Goal: Information Seeking & Learning: Compare options

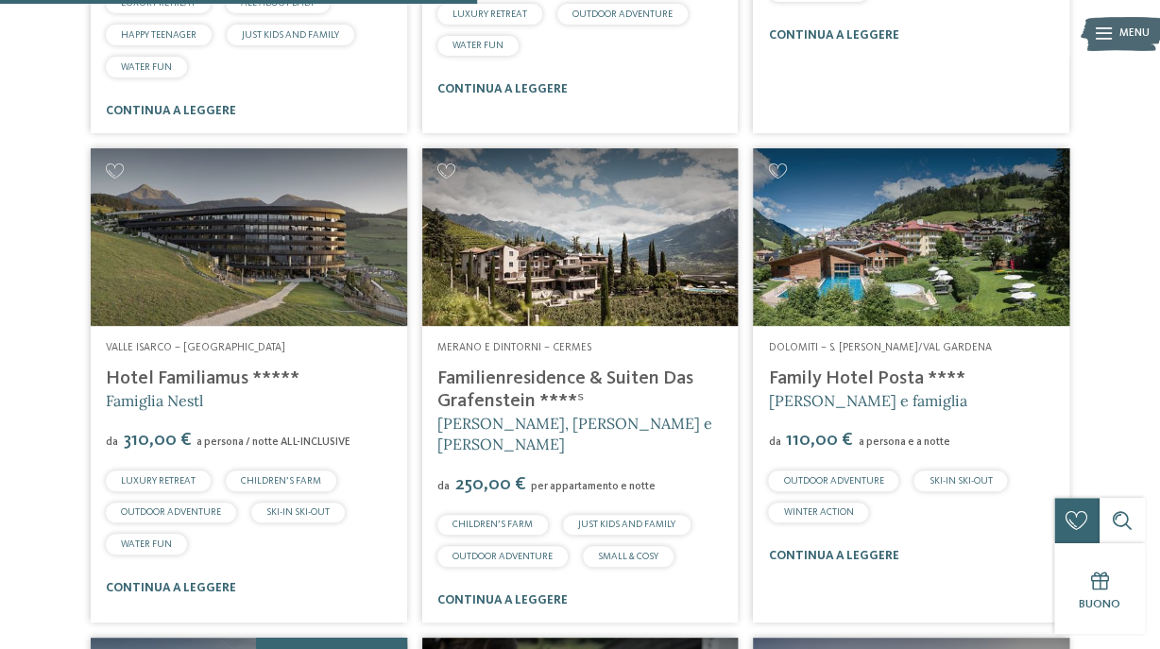
scroll to position [1963, 0]
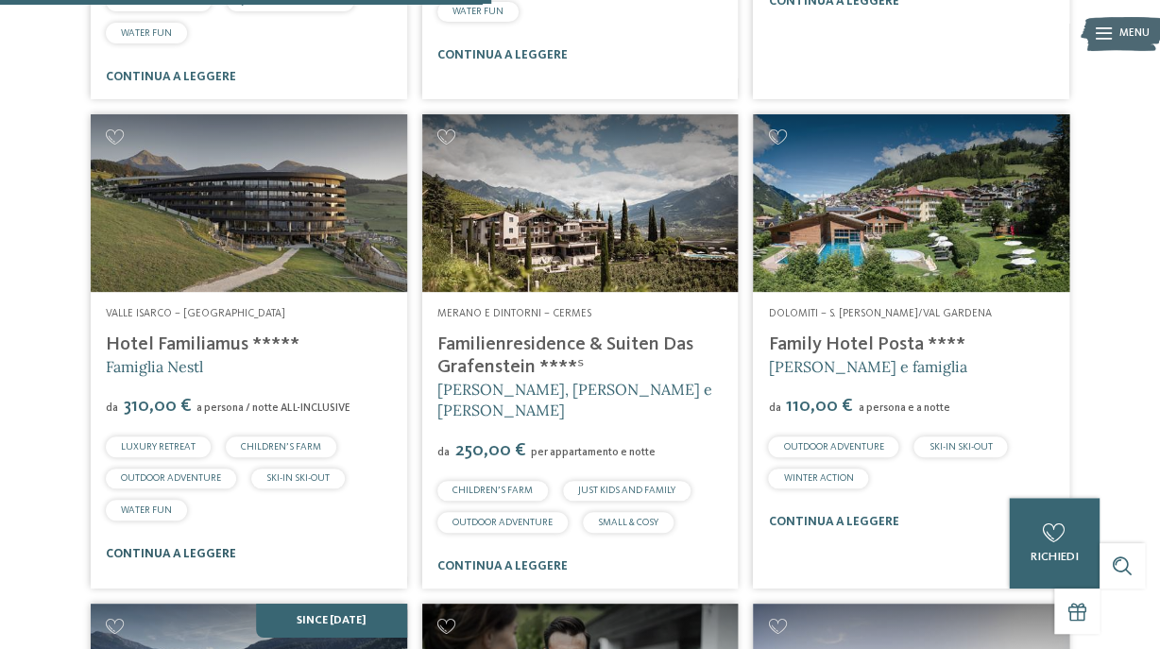
click at [178, 553] on link "continua a leggere" at bounding box center [171, 554] width 130 height 12
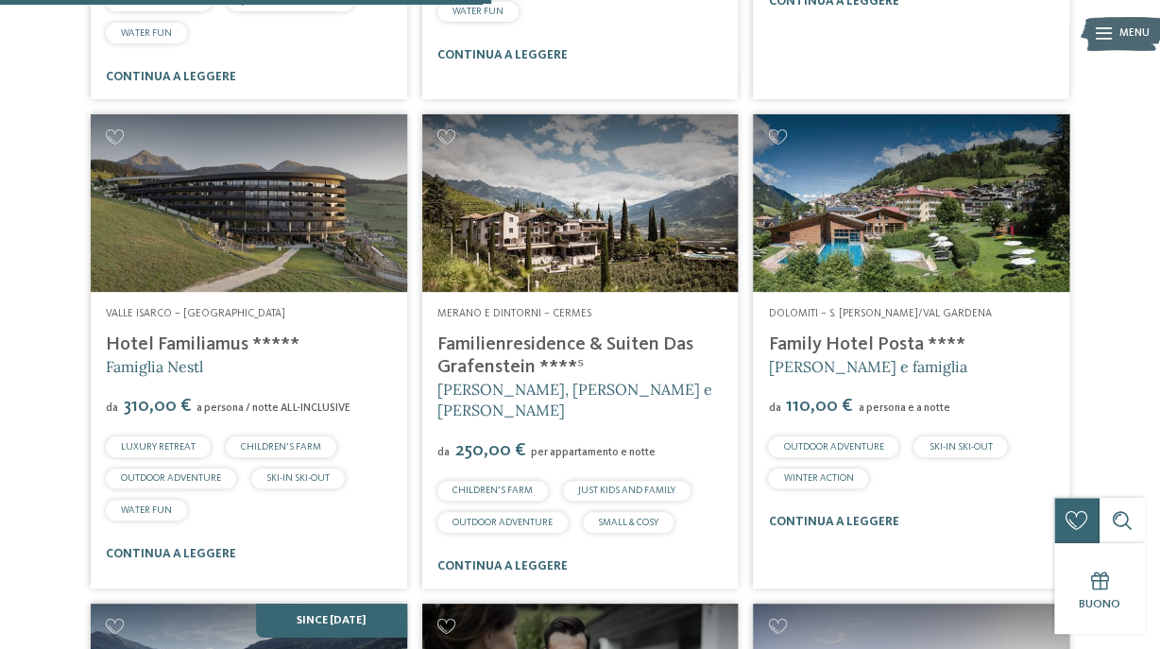
click at [547, 347] on link "Familienresidence & Suiten Das Grafenstein ****ˢ" at bounding box center [565, 356] width 256 height 42
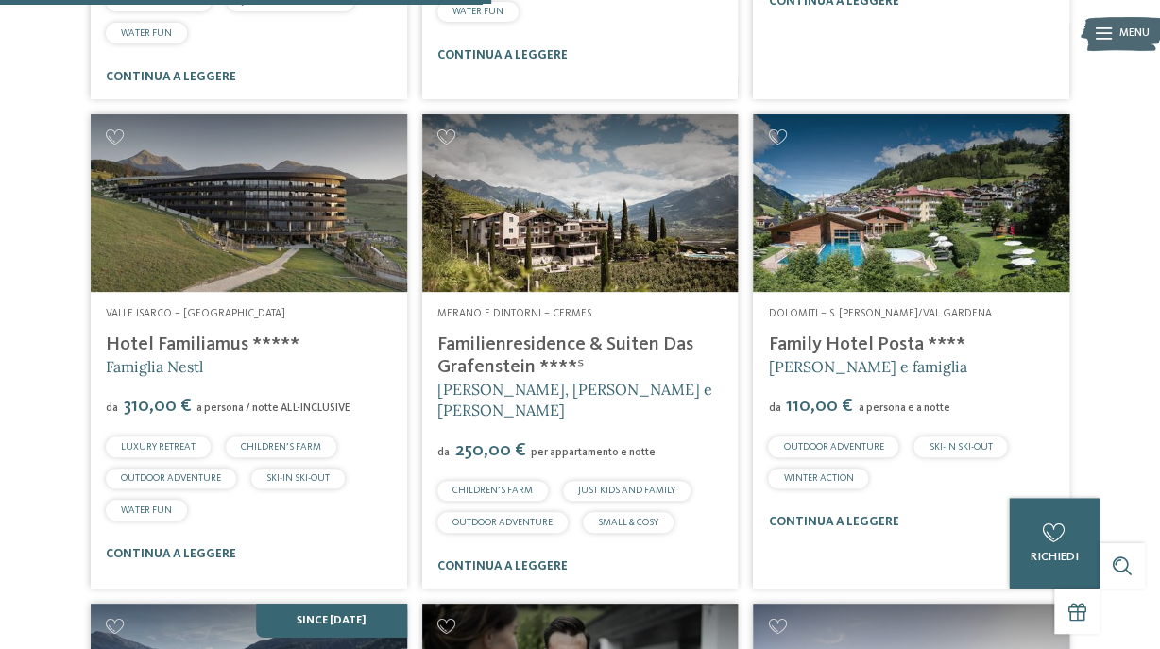
click at [843, 340] on link "Family Hotel Posta ****" at bounding box center [866, 344] width 197 height 19
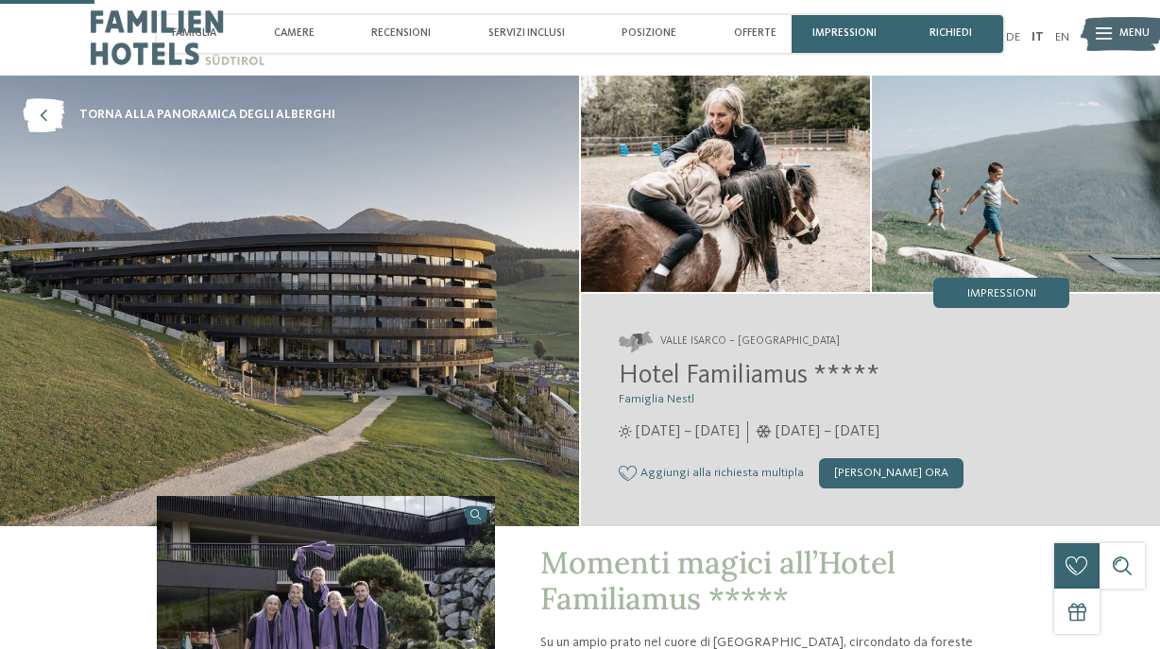
scroll to position [445, 0]
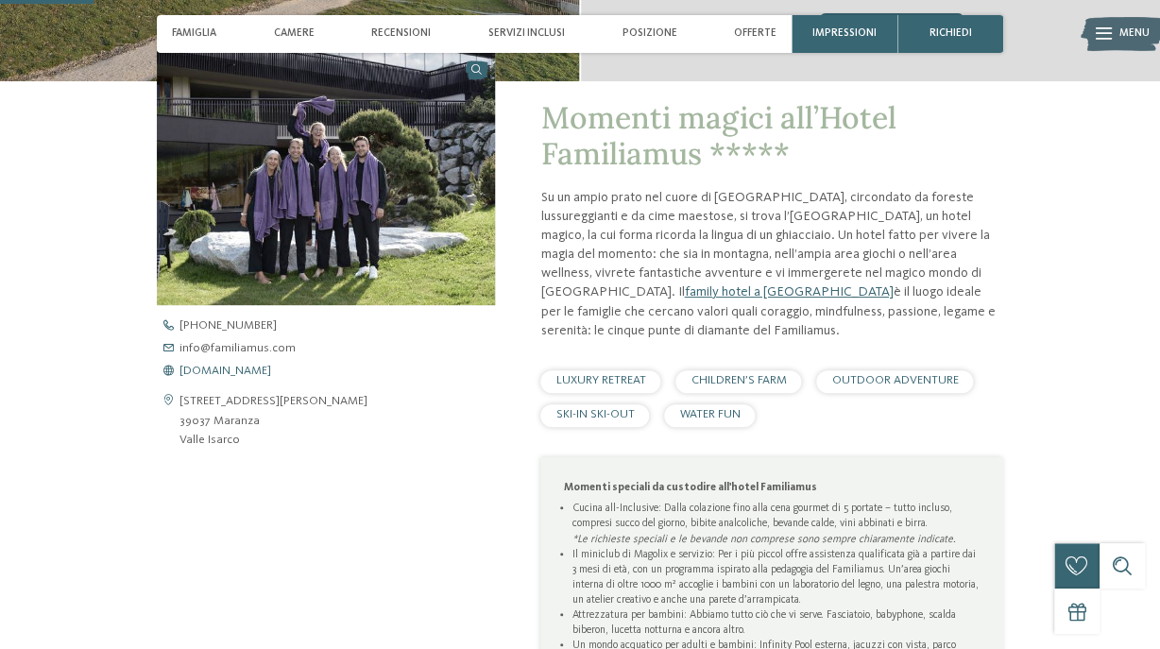
click at [248, 370] on span "www.familiamus.com" at bounding box center [225, 372] width 92 height 12
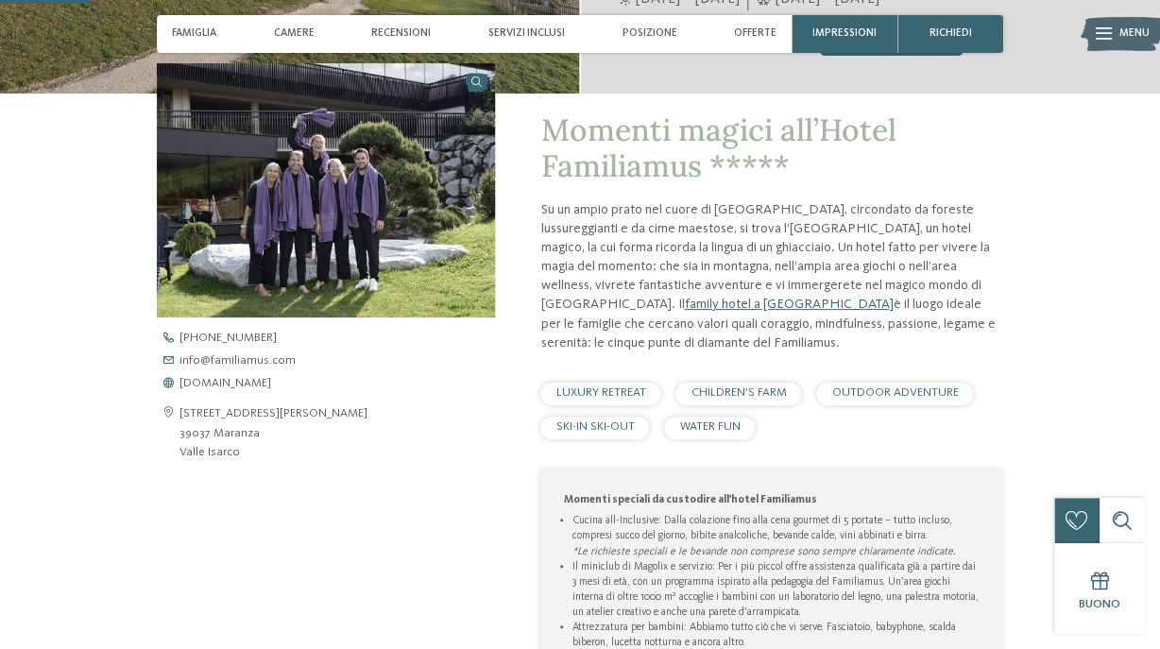
scroll to position [432, 0]
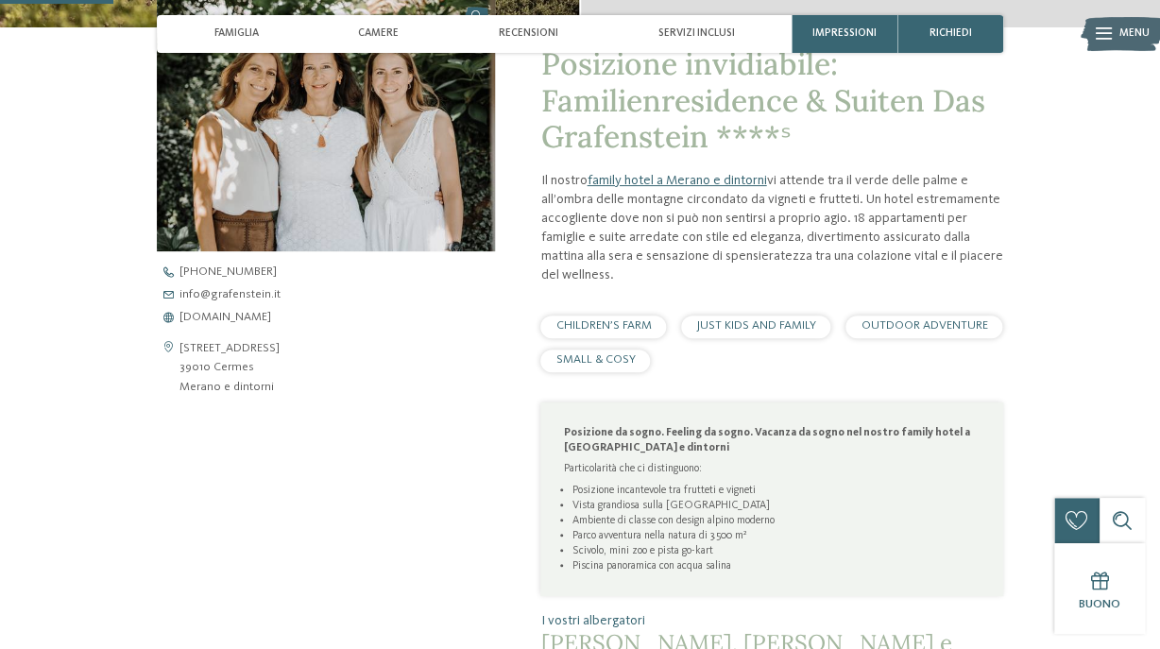
scroll to position [422, 0]
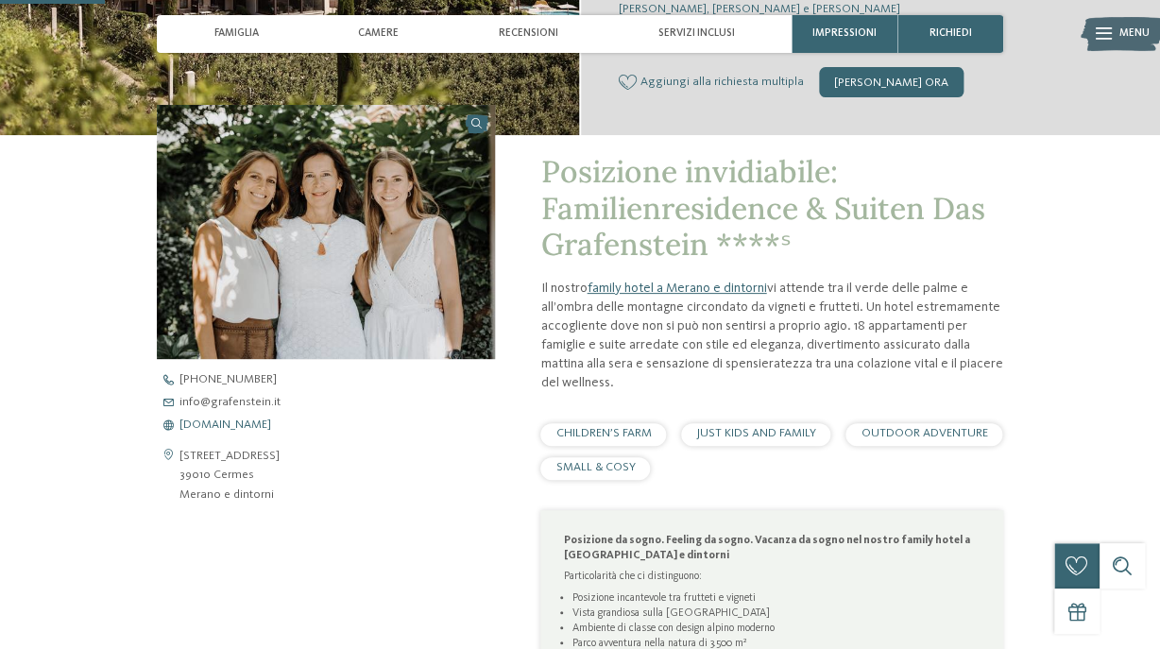
click at [221, 426] on span "www.grafenstein.it" at bounding box center [225, 425] width 92 height 12
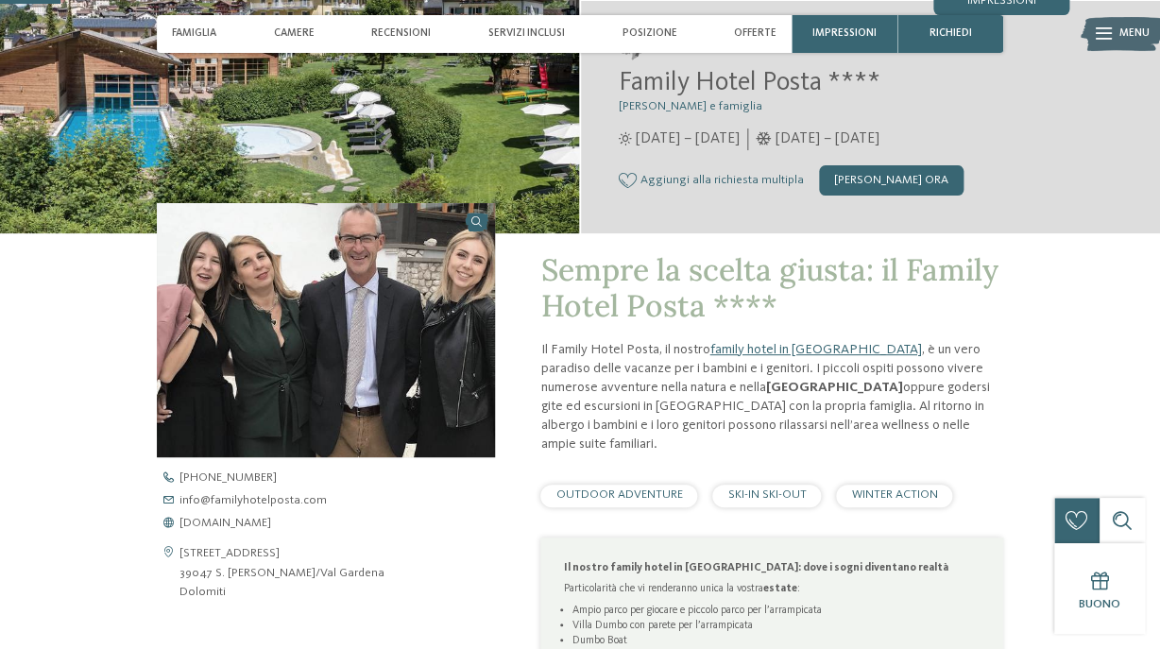
scroll to position [297, 0]
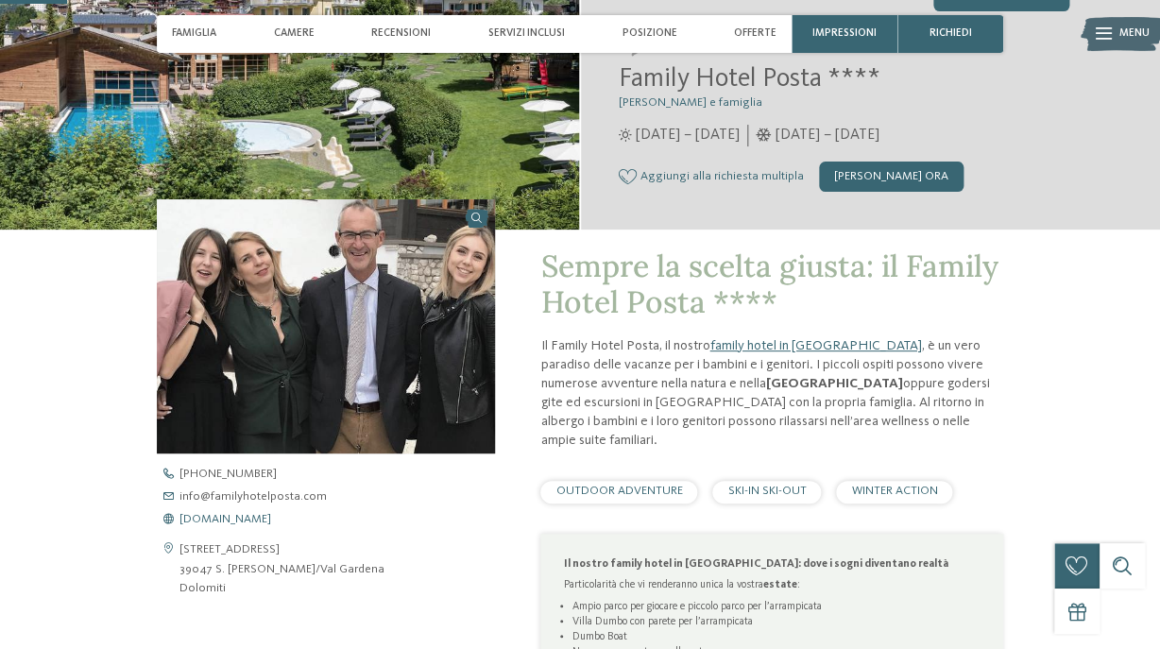
click at [236, 519] on span "www.familyhotelposta.com" at bounding box center [225, 520] width 92 height 12
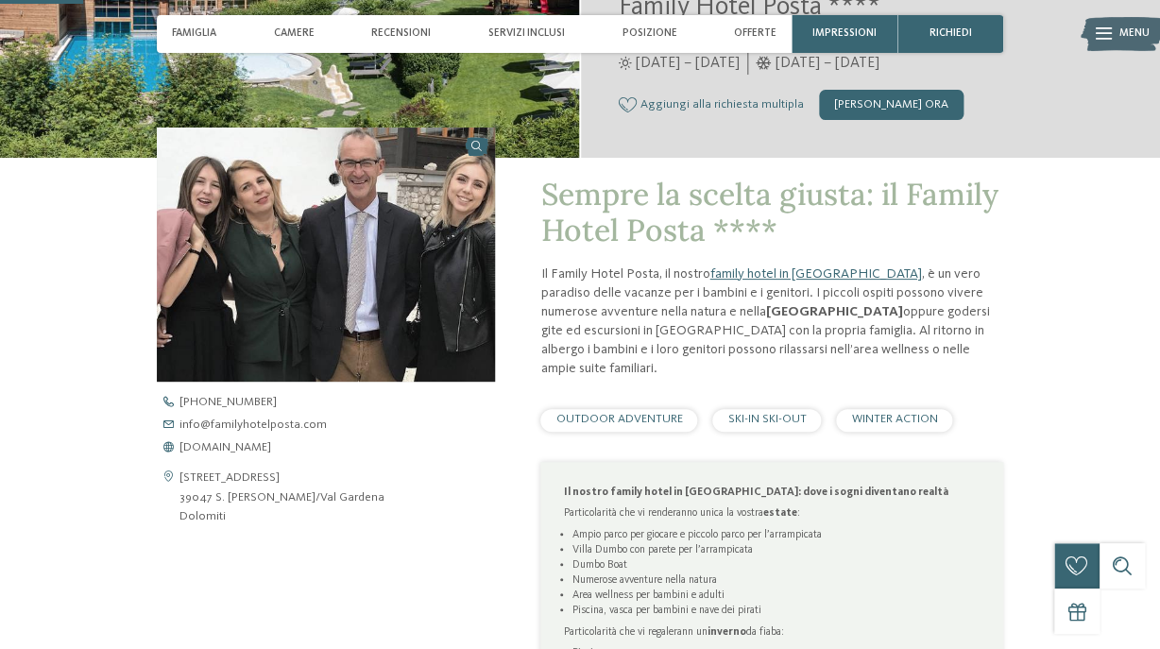
scroll to position [367, 0]
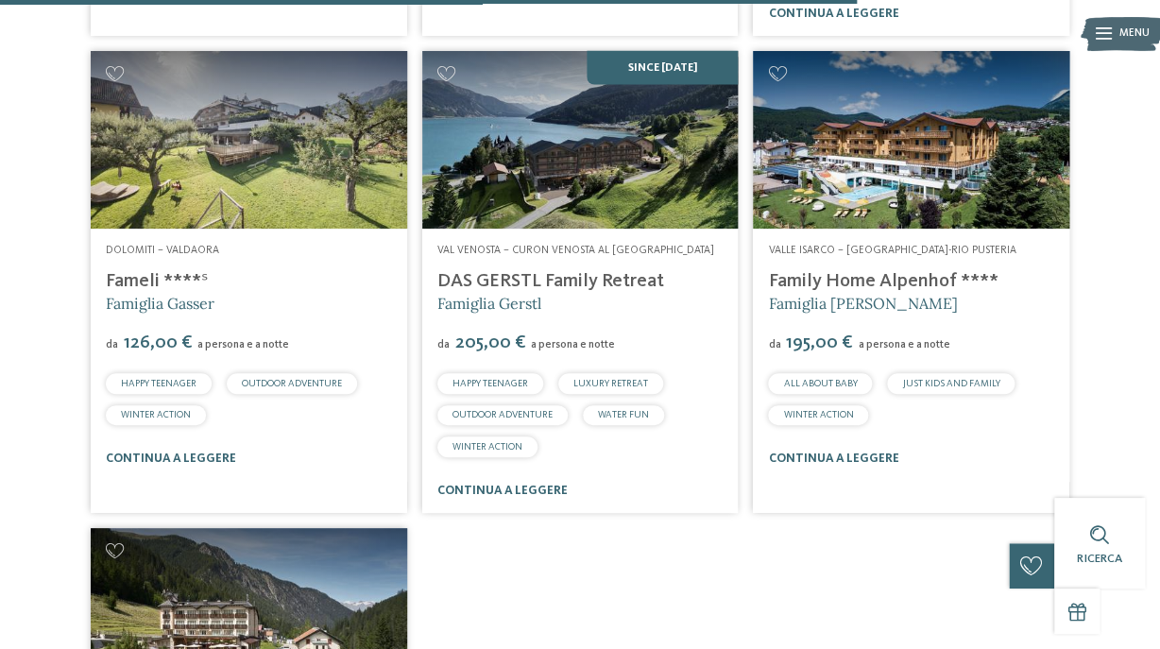
scroll to position [3514, 0]
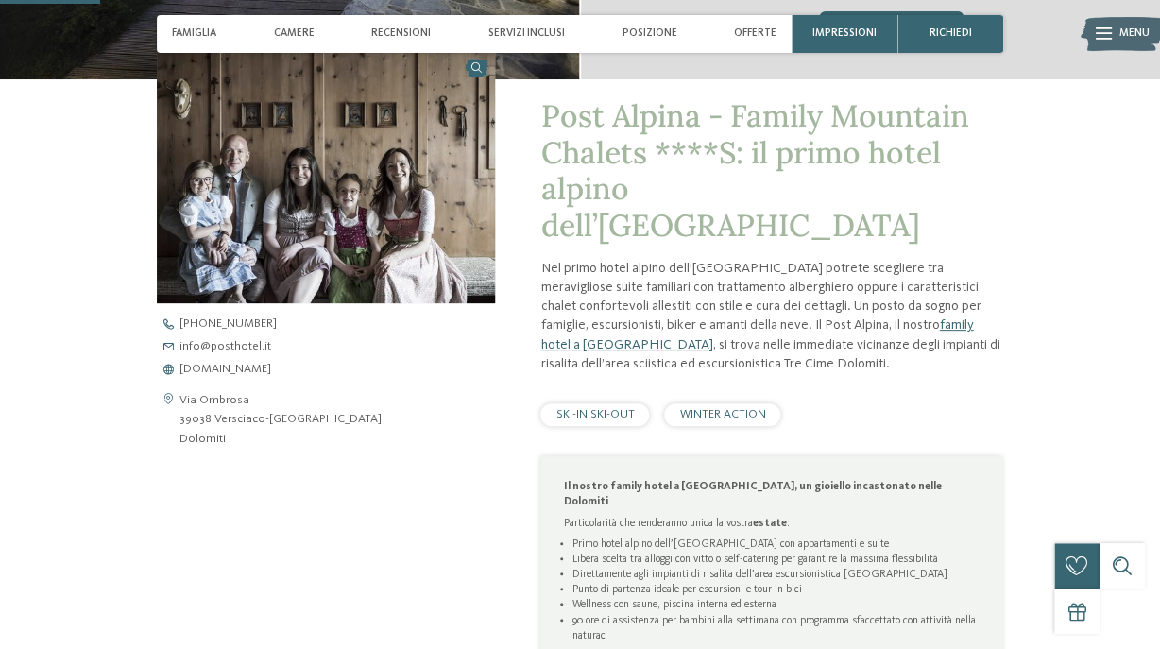
scroll to position [486, 0]
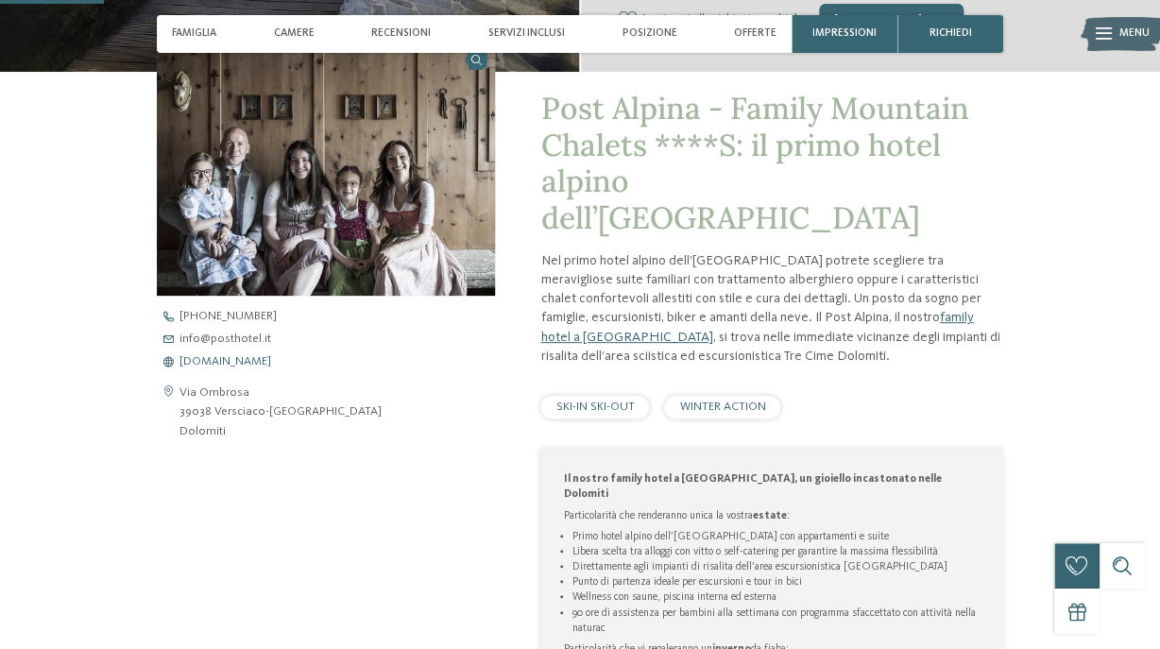
click at [221, 365] on span "[DOMAIN_NAME]" at bounding box center [225, 362] width 92 height 12
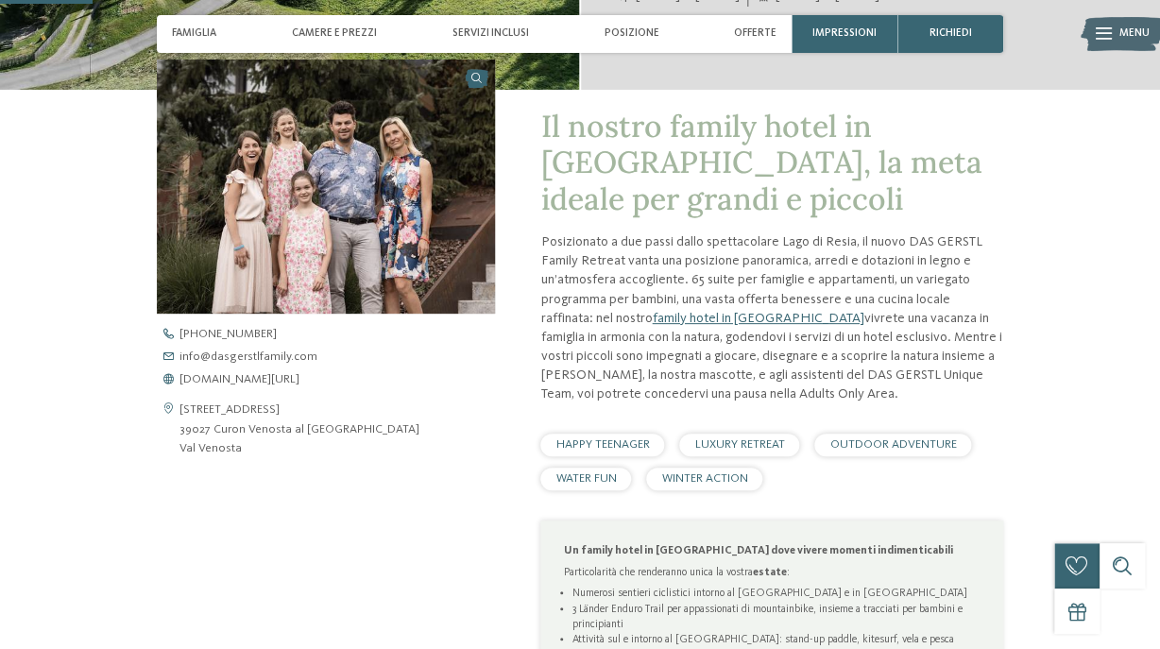
scroll to position [440, 0]
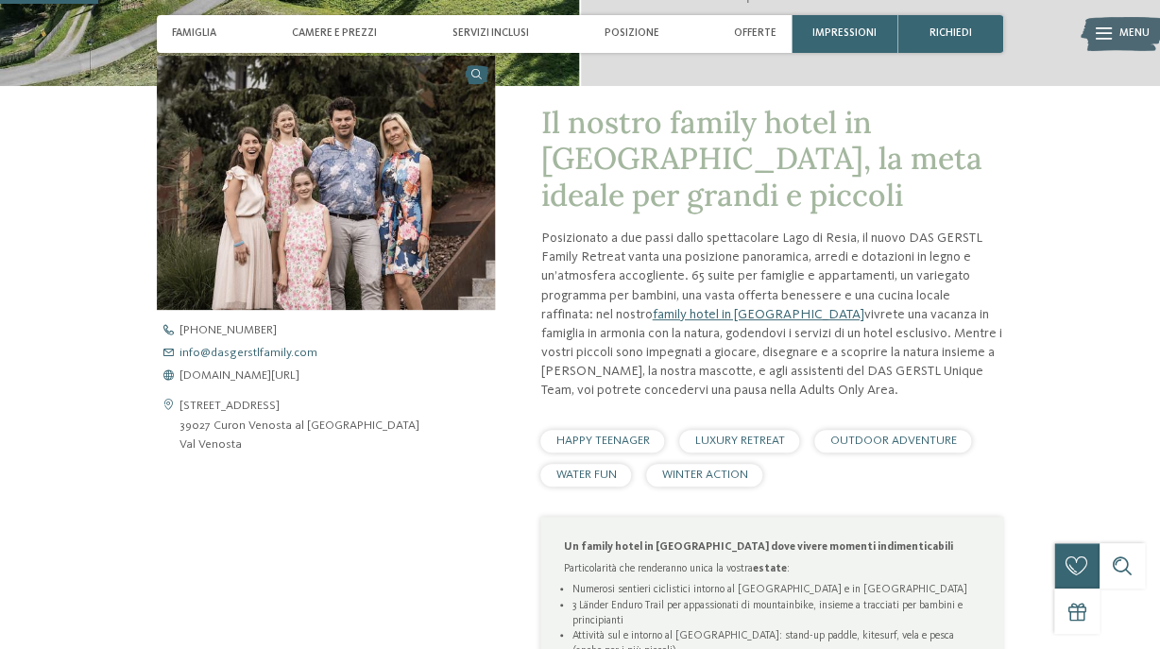
click at [248, 356] on span "info@ no-spam. dasgerstlfamily. no-spam. com" at bounding box center [248, 354] width 138 height 12
click at [224, 375] on span "[DOMAIN_NAME][URL]" at bounding box center [239, 376] width 120 height 12
